Goal: Transaction & Acquisition: Purchase product/service

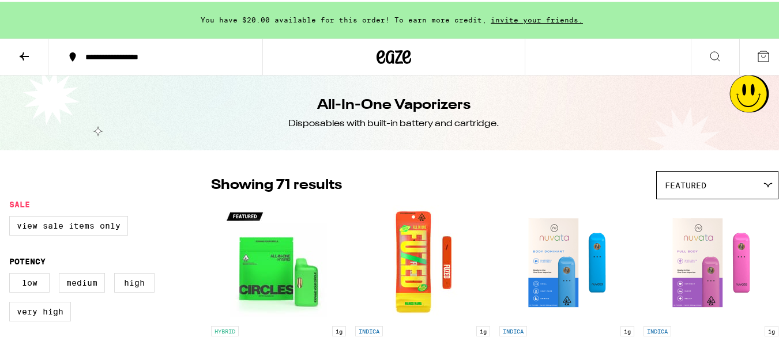
click at [380, 48] on icon at bounding box center [394, 55] width 35 height 21
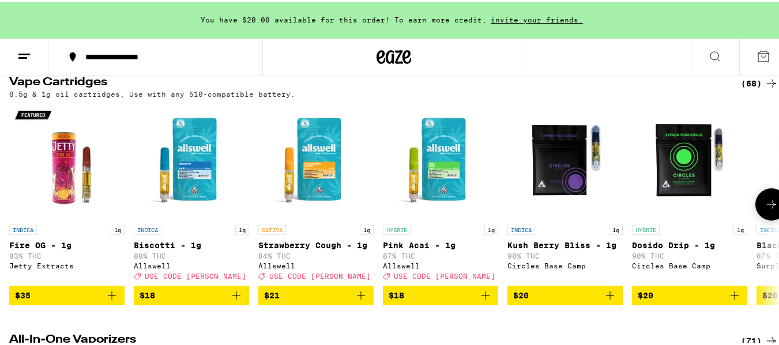
scroll to position [1442, 0]
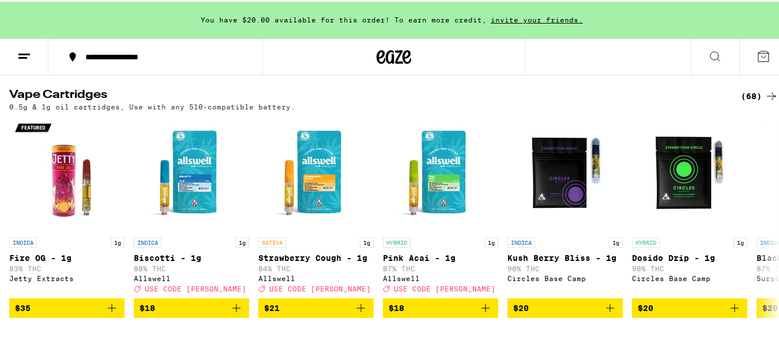
click at [765, 102] on icon at bounding box center [772, 95] width 14 height 14
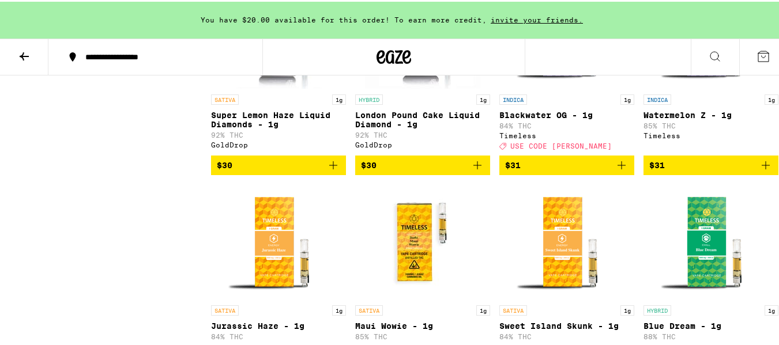
scroll to position [1759, 0]
